Goal: Find specific page/section: Find specific page/section

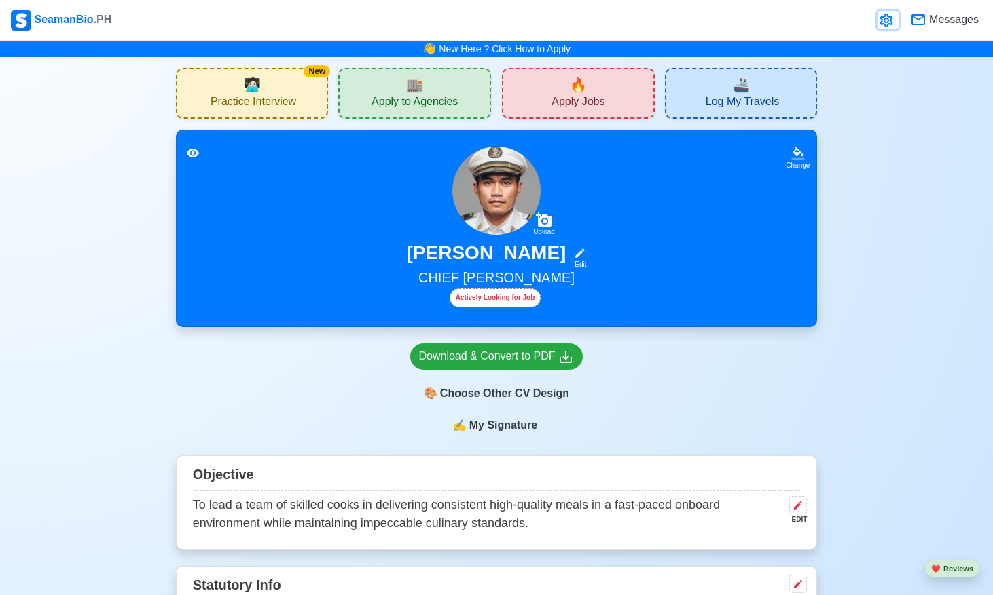
click at [889, 24] on icon at bounding box center [885, 21] width 13 height 14
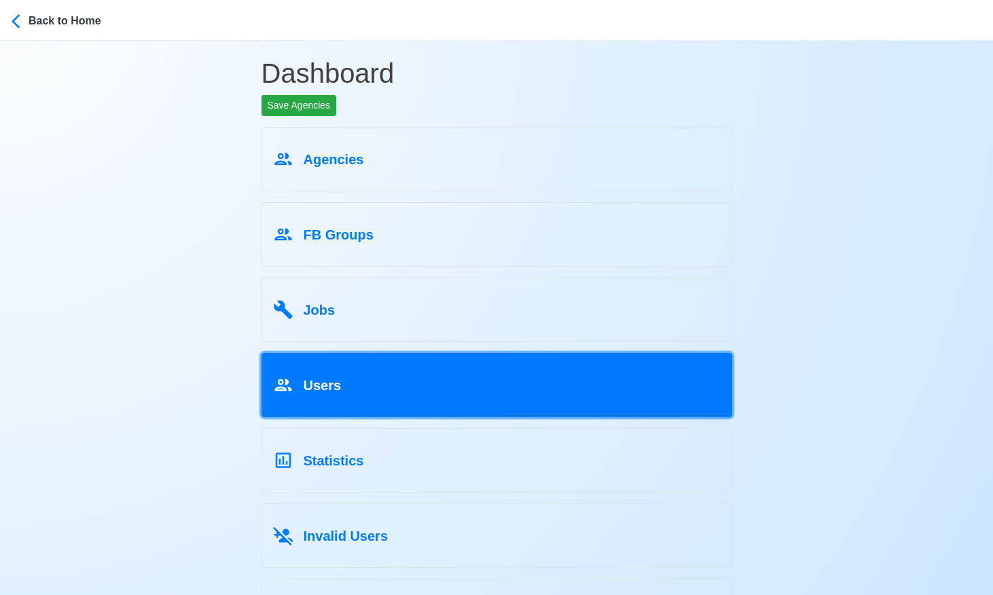
click at [325, 402] on link "Users" at bounding box center [496, 385] width 471 height 65
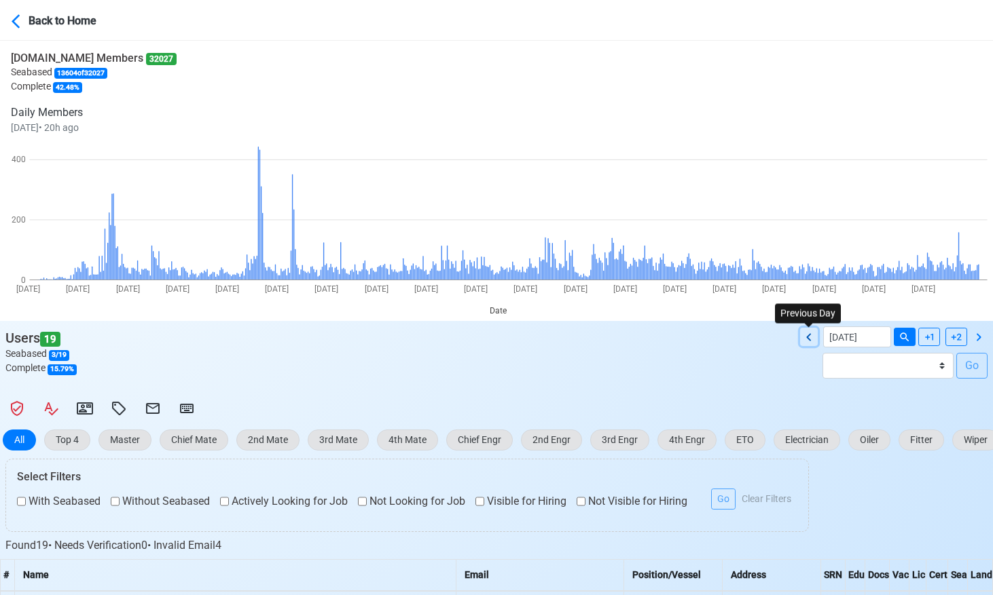
click at [813, 335] on icon at bounding box center [808, 337] width 16 height 16
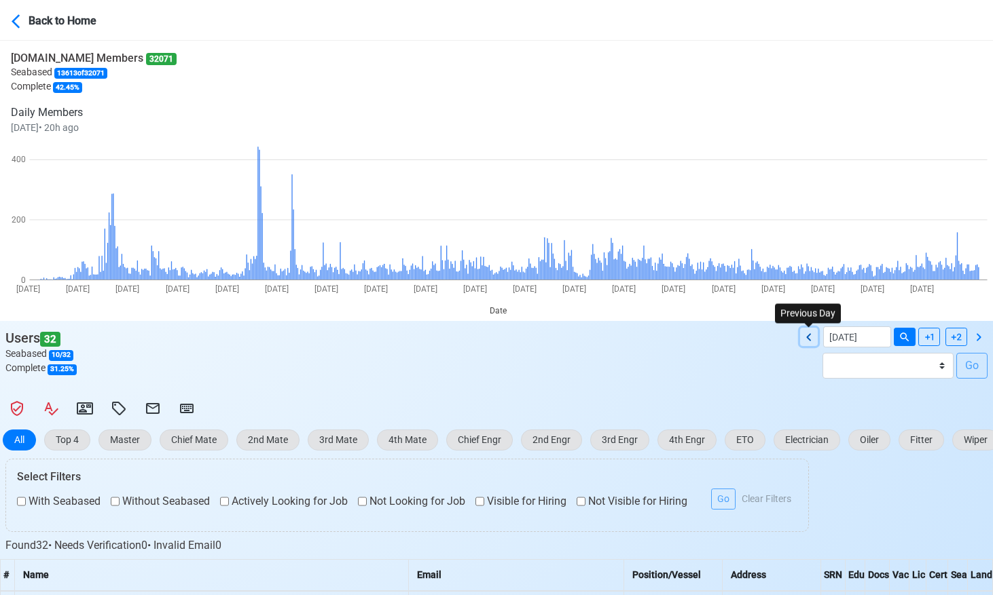
click at [813, 335] on icon at bounding box center [808, 337] width 16 height 16
type input "[DATE]"
click at [722, 346] on div "Users 31 Seabased 17 / 31 Complete 54.84 % [DATE] Batch [DATE] - [DATE] Batch […" at bounding box center [496, 358] width 993 height 63
